Goal: Transaction & Acquisition: Purchase product/service

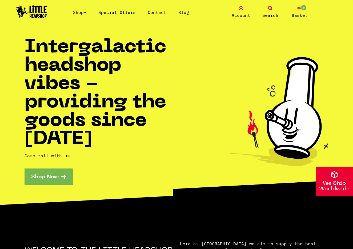
scroll to position [958, 0]
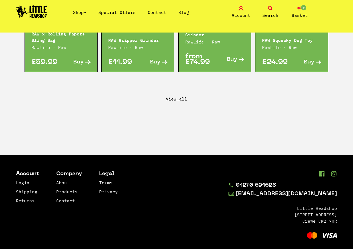
click at [193, 45] on div "from £74.99 Buy" at bounding box center [215, 58] width 73 height 27
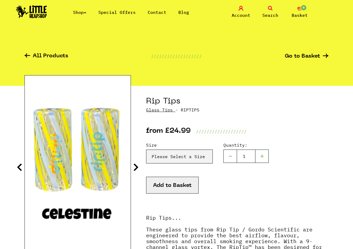
click at [42, 10] on img at bounding box center [31, 11] width 31 height 13
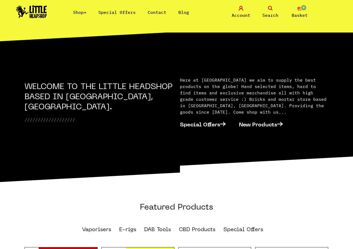
scroll to position [161, 0]
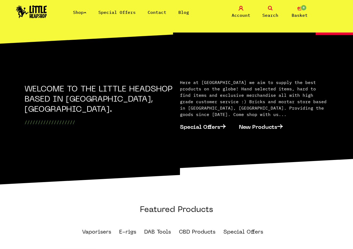
click at [86, 14] on link "Shop" at bounding box center [79, 12] width 13 height 5
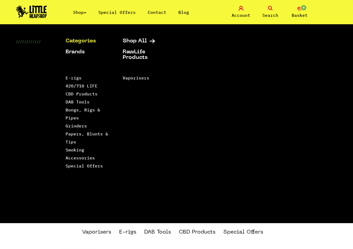
click at [85, 42] on link "Categories" at bounding box center [88, 41] width 44 height 6
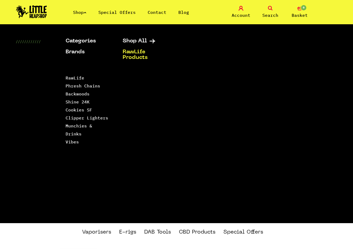
click at [134, 59] on link "RawLife Products" at bounding box center [145, 54] width 44 height 11
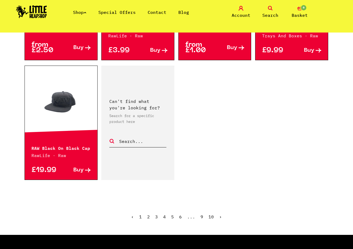
scroll to position [844, 0]
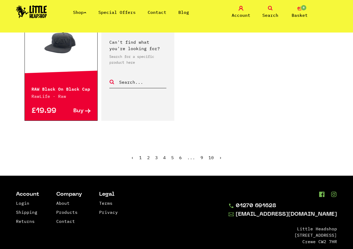
click at [149, 155] on link "2" at bounding box center [148, 157] width 3 height 5
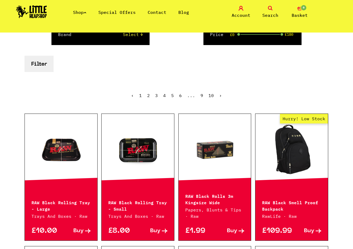
scroll to position [76, 0]
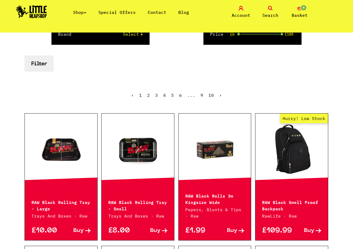
click at [289, 148] on link "Hurry! Low Stock" at bounding box center [292, 149] width 73 height 53
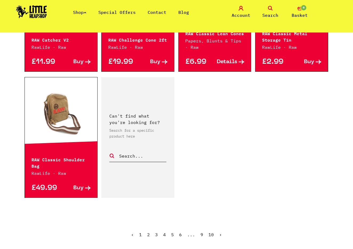
scroll to position [754, 0]
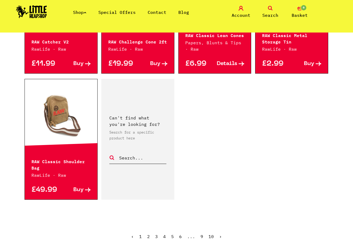
click at [149, 234] on span "2" at bounding box center [148, 236] width 3 height 5
click at [158, 234] on link "3" at bounding box center [156, 236] width 3 height 5
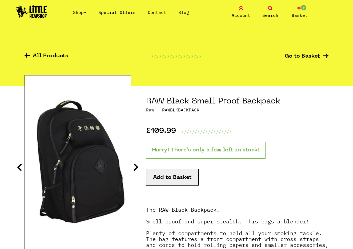
click at [134, 168] on icon at bounding box center [135, 167] width 5 height 9
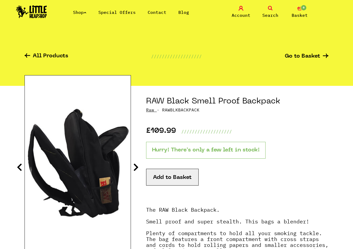
click at [134, 168] on icon at bounding box center [135, 167] width 5 height 9
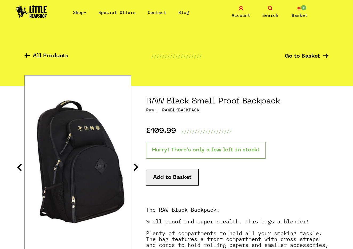
click at [134, 168] on icon at bounding box center [135, 167] width 5 height 9
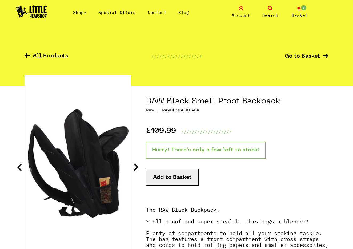
click at [134, 168] on icon at bounding box center [135, 167] width 5 height 9
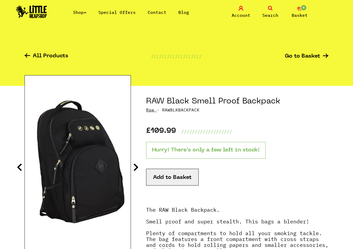
click at [134, 168] on icon at bounding box center [135, 167] width 5 height 9
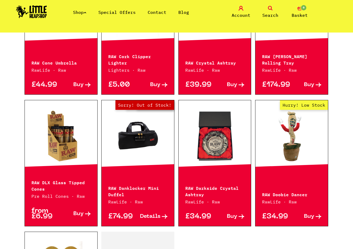
scroll to position [588, 0]
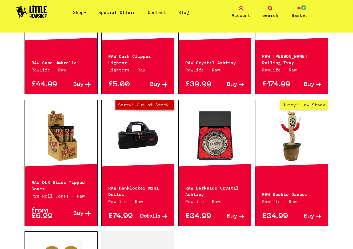
click at [139, 156] on link "Out of Stock Hurry! Low Stock Sorry! Out of Stock!" at bounding box center [138, 135] width 73 height 53
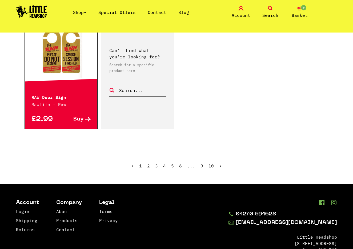
scroll to position [827, 0]
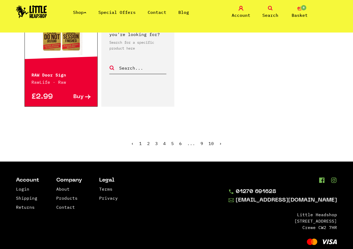
click at [165, 141] on link "4" at bounding box center [164, 143] width 3 height 5
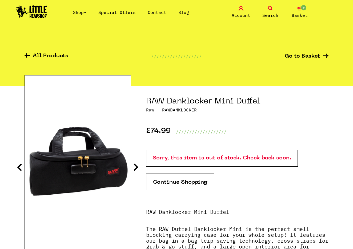
click at [135, 161] on section "RAW Danklocker Mini Duffel Raw · RAWDANKLOCKER £74.99 /////////////////// Sorry…" at bounding box center [177, 199] width 304 height 227
click at [136, 166] on icon at bounding box center [135, 167] width 5 height 9
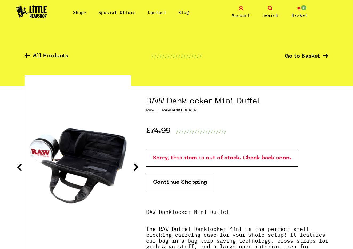
click at [136, 166] on icon at bounding box center [135, 167] width 5 height 9
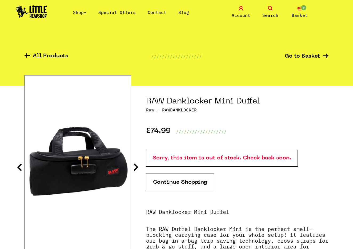
click at [136, 166] on icon at bounding box center [135, 167] width 5 height 9
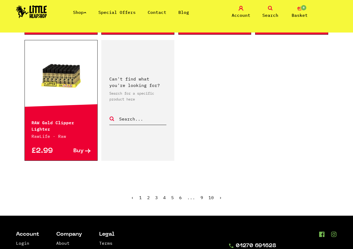
scroll to position [794, 0]
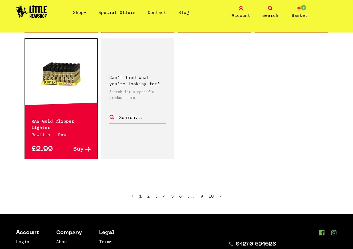
click at [173, 193] on link "5" at bounding box center [172, 195] width 3 height 5
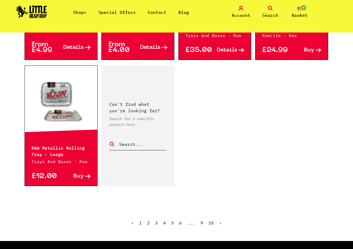
scroll to position [785, 0]
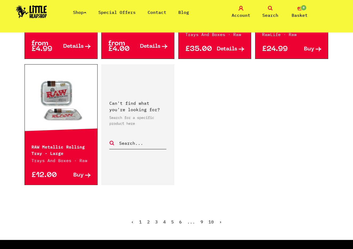
click at [174, 219] on span "5" at bounding box center [172, 221] width 3 height 5
click at [181, 219] on link "6" at bounding box center [180, 221] width 3 height 5
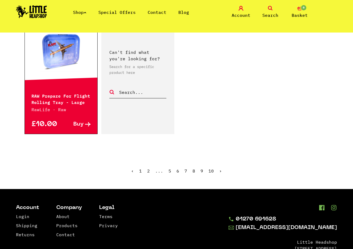
scroll to position [832, 0]
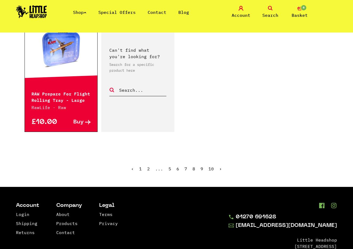
click at [186, 166] on link "7" at bounding box center [186, 168] width 3 height 5
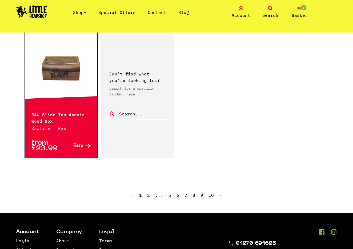
scroll to position [832, 0]
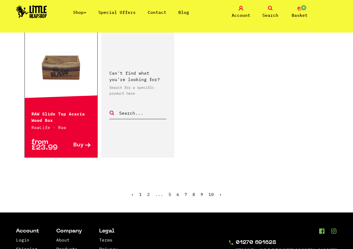
click at [193, 192] on link "8" at bounding box center [194, 194] width 3 height 5
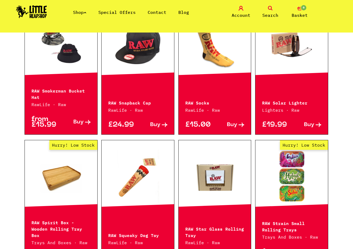
scroll to position [314, 0]
